Goal: Task Accomplishment & Management: Manage account settings

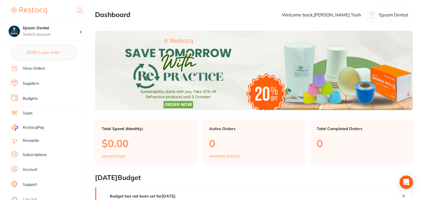
click at [28, 152] on link "Subscriptions" at bounding box center [35, 155] width 24 height 6
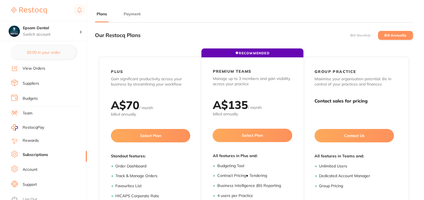
click at [126, 13] on button "Payment" at bounding box center [132, 13] width 20 height 5
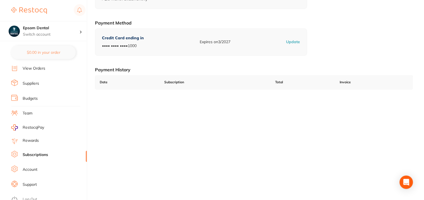
scroll to position [80, 0]
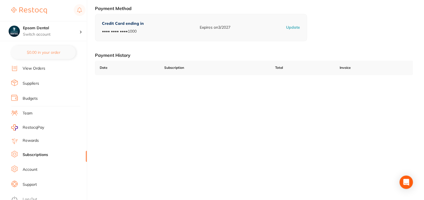
click at [35, 197] on link "Log Out" at bounding box center [30, 200] width 15 height 6
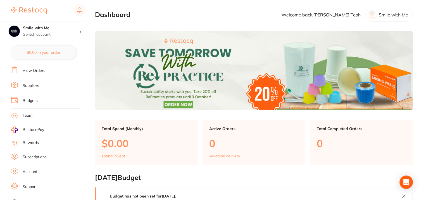
scroll to position [59, 0]
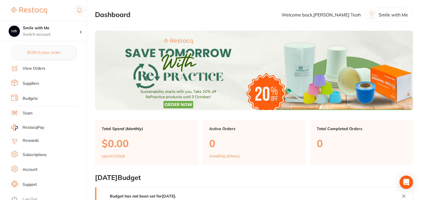
click at [35, 152] on link "Subscriptions" at bounding box center [35, 155] width 24 height 6
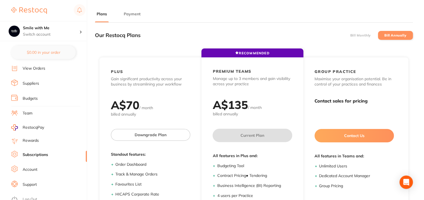
click at [130, 14] on button "Payment" at bounding box center [132, 13] width 20 height 5
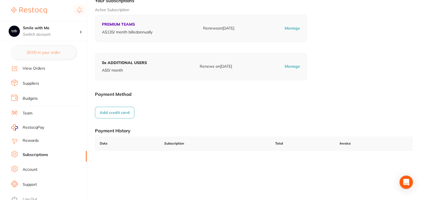
scroll to position [80, 0]
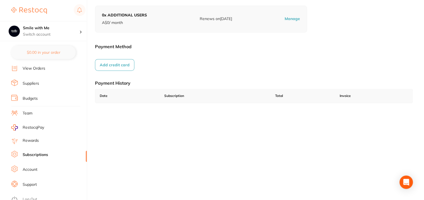
click at [30, 197] on link "Log Out" at bounding box center [30, 200] width 15 height 6
